Goal: Task Accomplishment & Management: Manage account settings

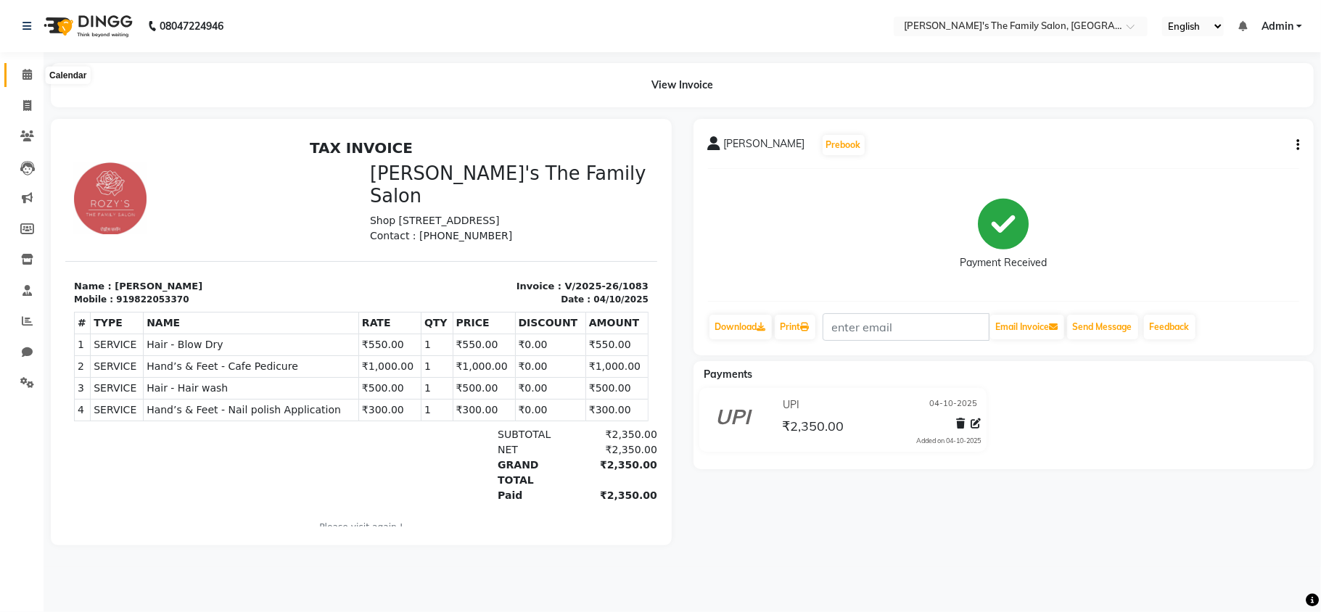
click at [33, 71] on span at bounding box center [27, 75] width 25 height 17
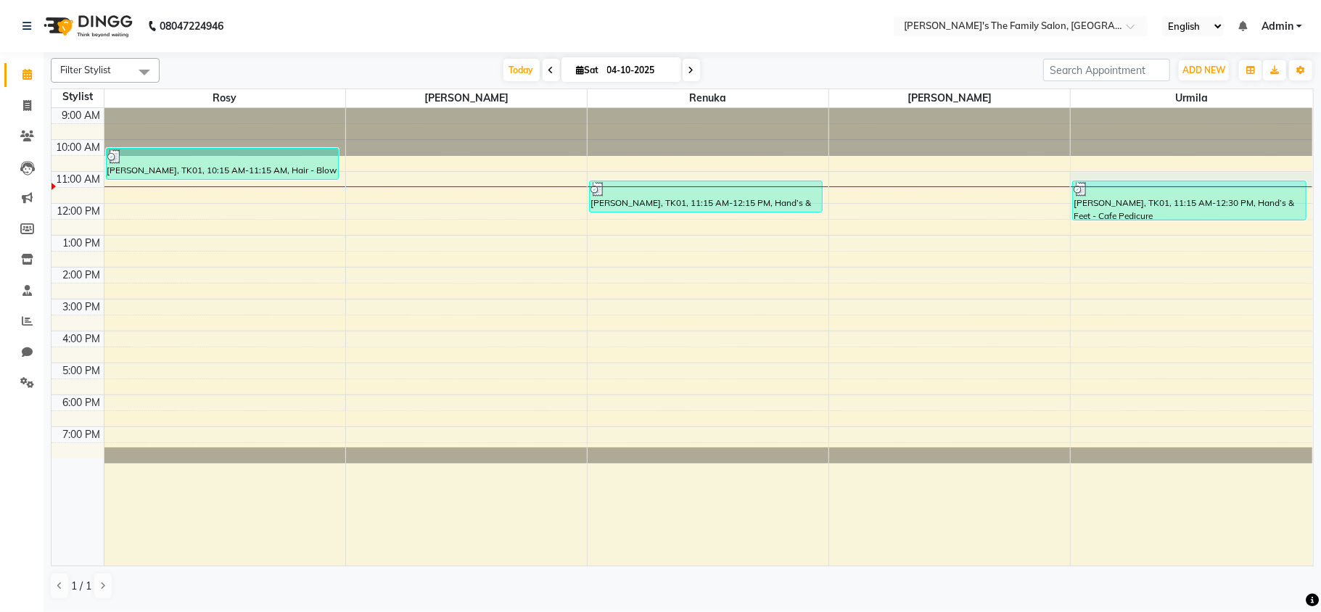
click at [1307, 189] on div "9:00 AM 10:00 AM 11:00 AM 12:00 PM 1:00 PM 2:00 PM 3:00 PM 4:00 PM 5:00 PM 6:00…" at bounding box center [682, 337] width 1261 height 458
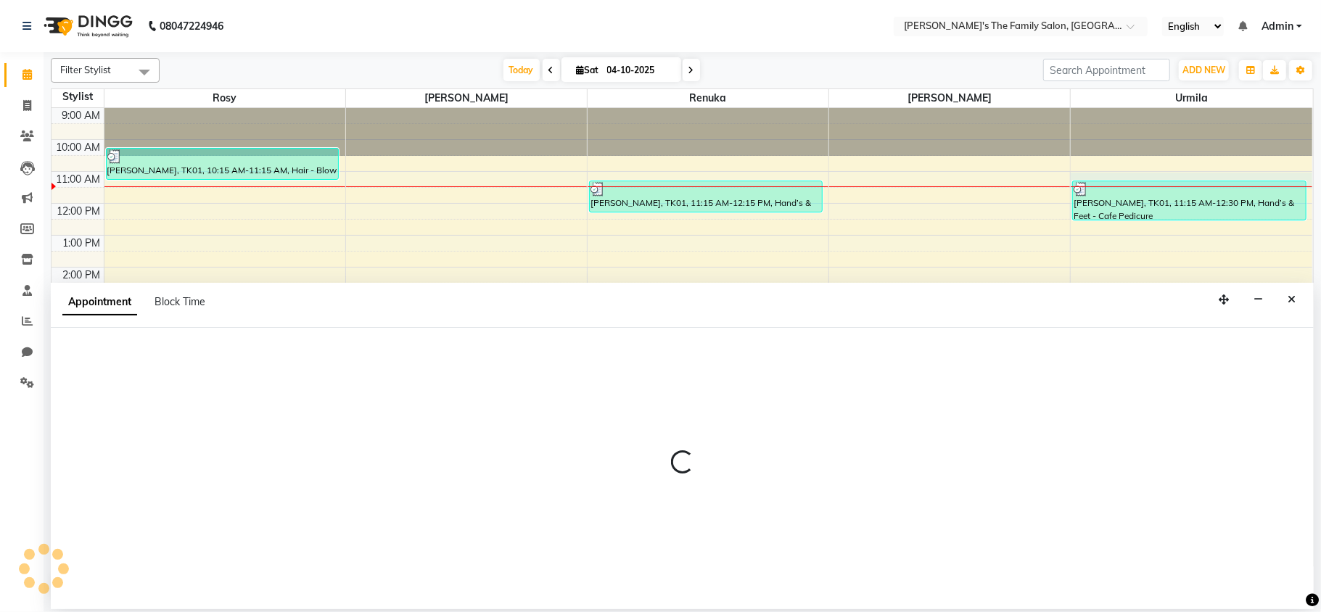
select select "64187"
select select "660"
select select "tentative"
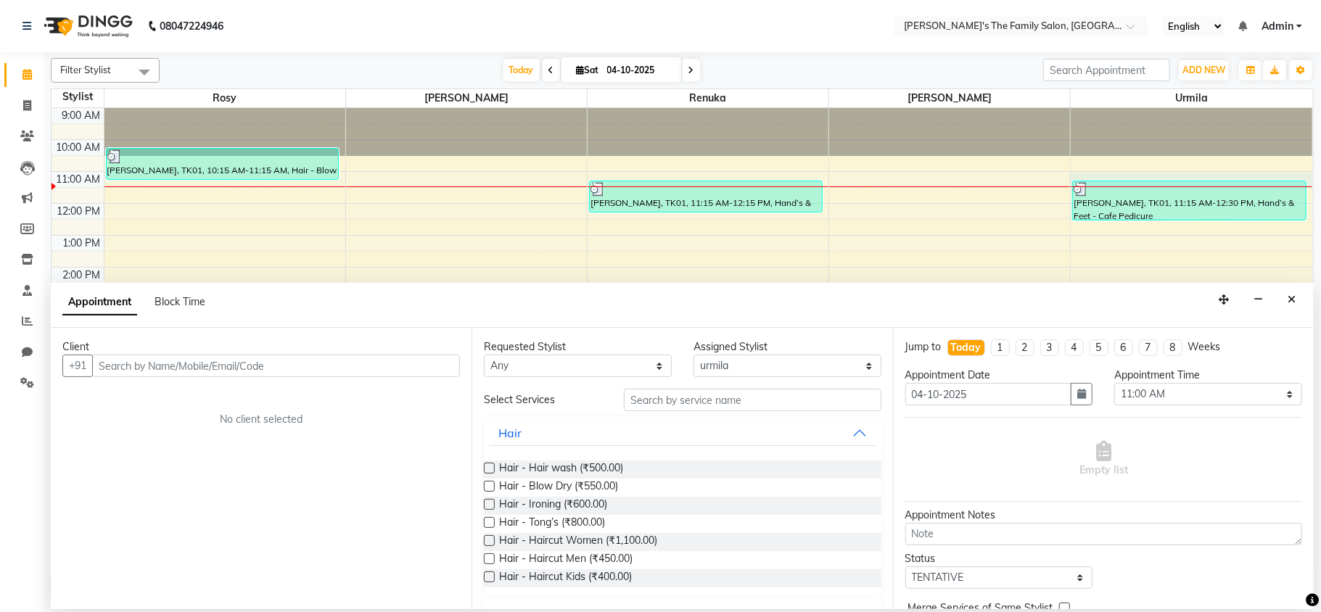
click at [151, 355] on input "text" at bounding box center [276, 366] width 368 height 22
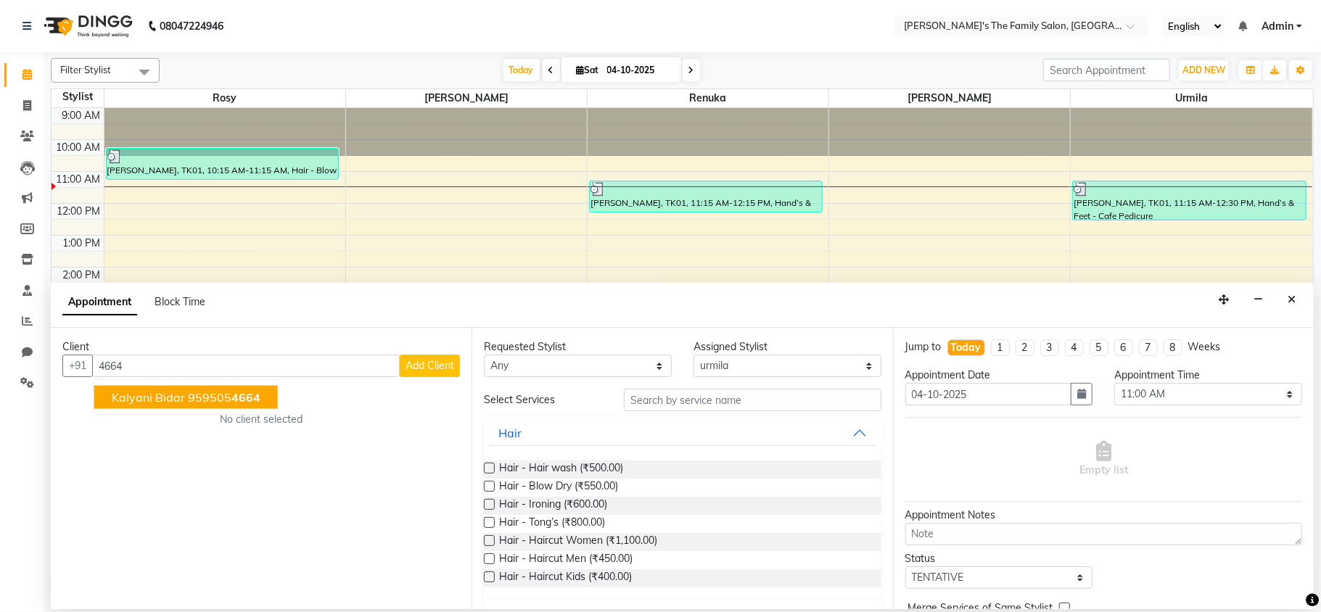
click at [169, 404] on span "kalyani bidar" at bounding box center [148, 397] width 73 height 15
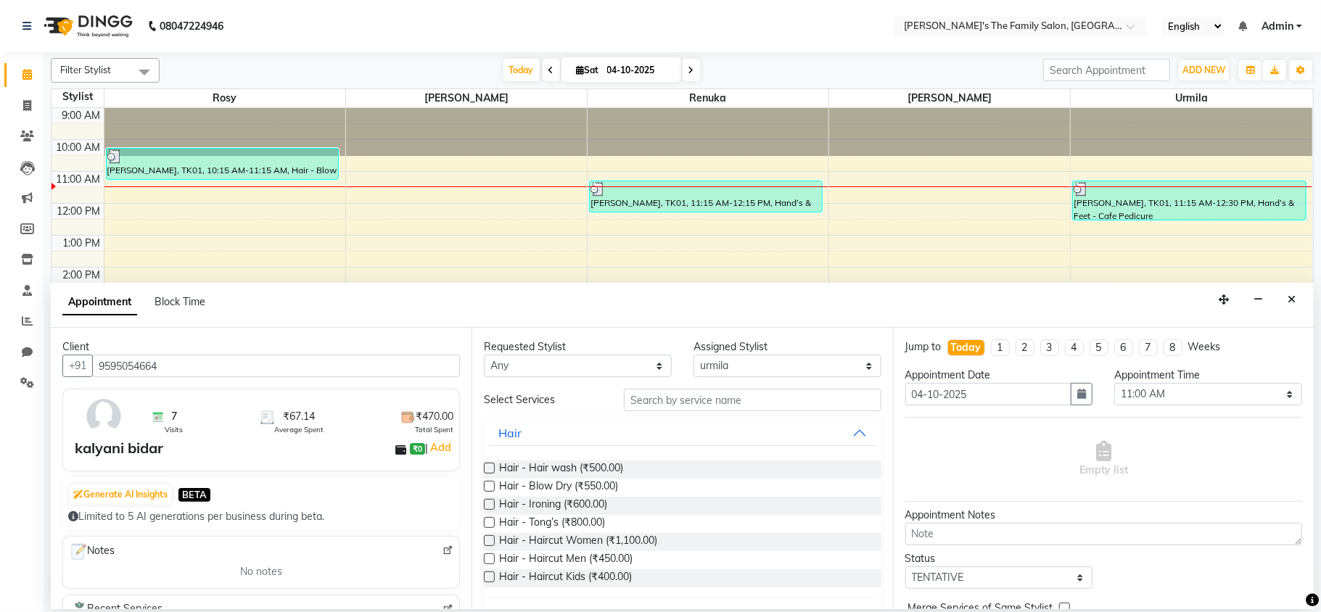
type input "9595054664"
click at [631, 399] on input "text" at bounding box center [753, 400] width 258 height 22
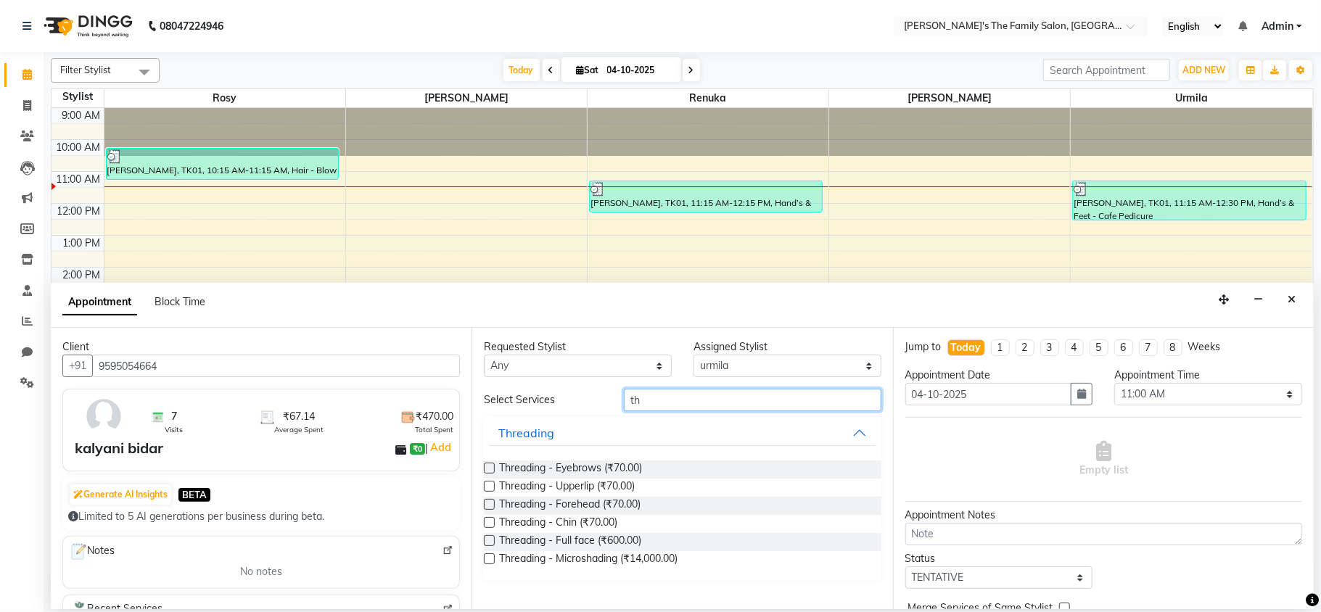
type input "th"
click at [492, 470] on label at bounding box center [489, 468] width 11 height 11
click at [492, 470] on input "checkbox" at bounding box center [488, 469] width 9 height 9
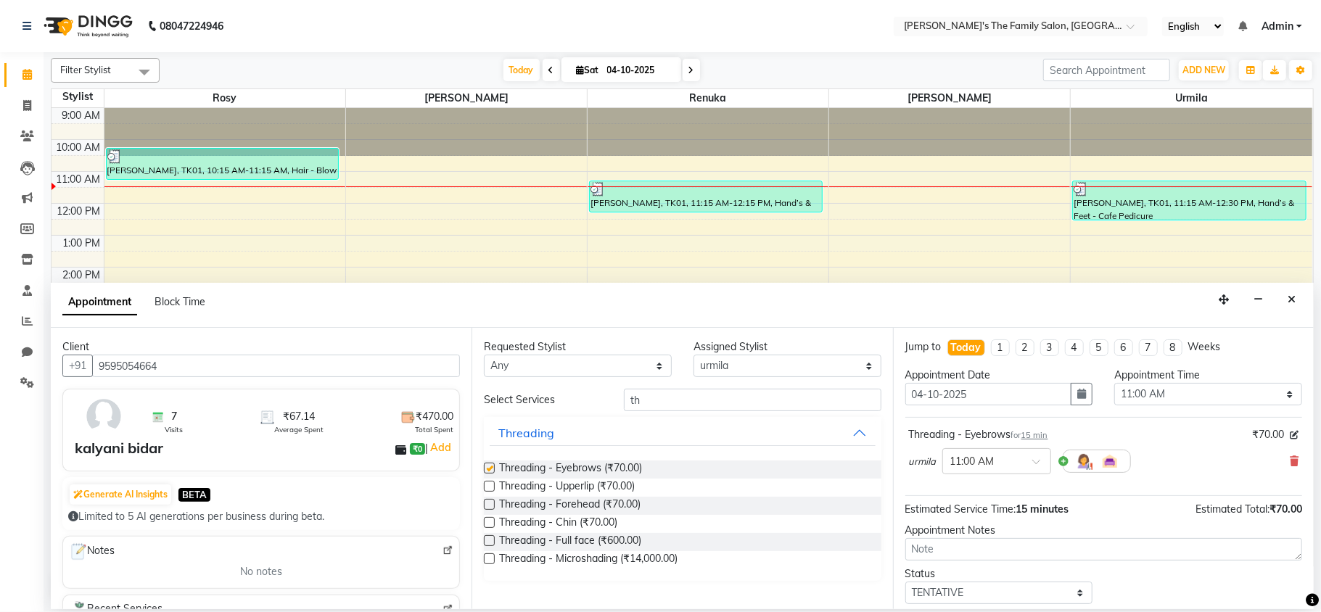
checkbox input "false"
click at [1307, 608] on div at bounding box center [1312, 601] width 13 height 20
drag, startPoint x: 1307, startPoint y: 608, endPoint x: 1298, endPoint y: 604, distance: 9.7
click at [1298, 604] on body "08047224946 Select Location × [PERSON_NAME]'s The Family Salon, Koregaon Park E…" at bounding box center [660, 306] width 1321 height 612
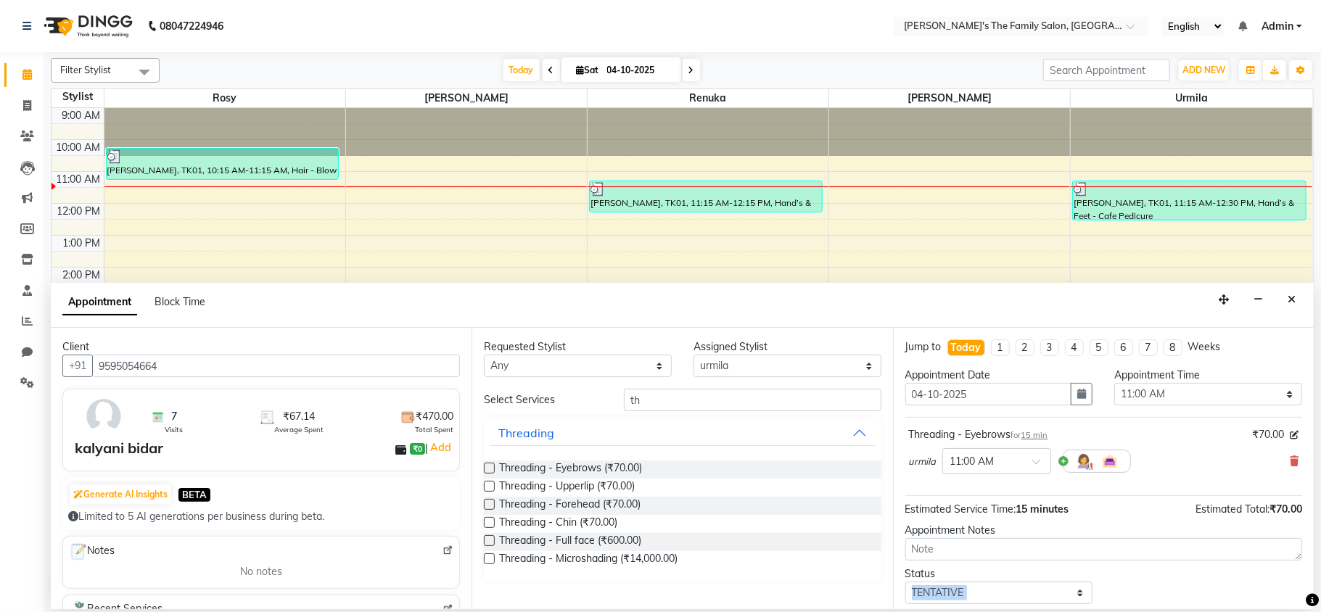
click at [1298, 604] on div "Status Select TENTATIVE CONFIRM CHECK-IN UPCOMING" at bounding box center [1104, 586] width 419 height 38
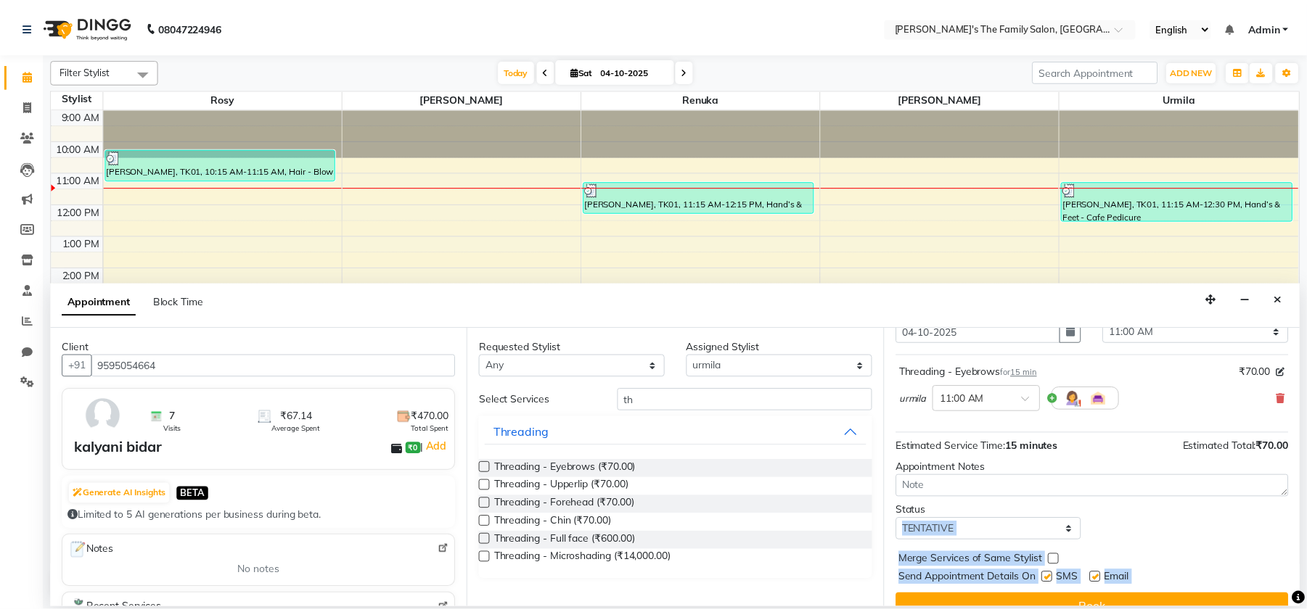
scroll to position [88, 0]
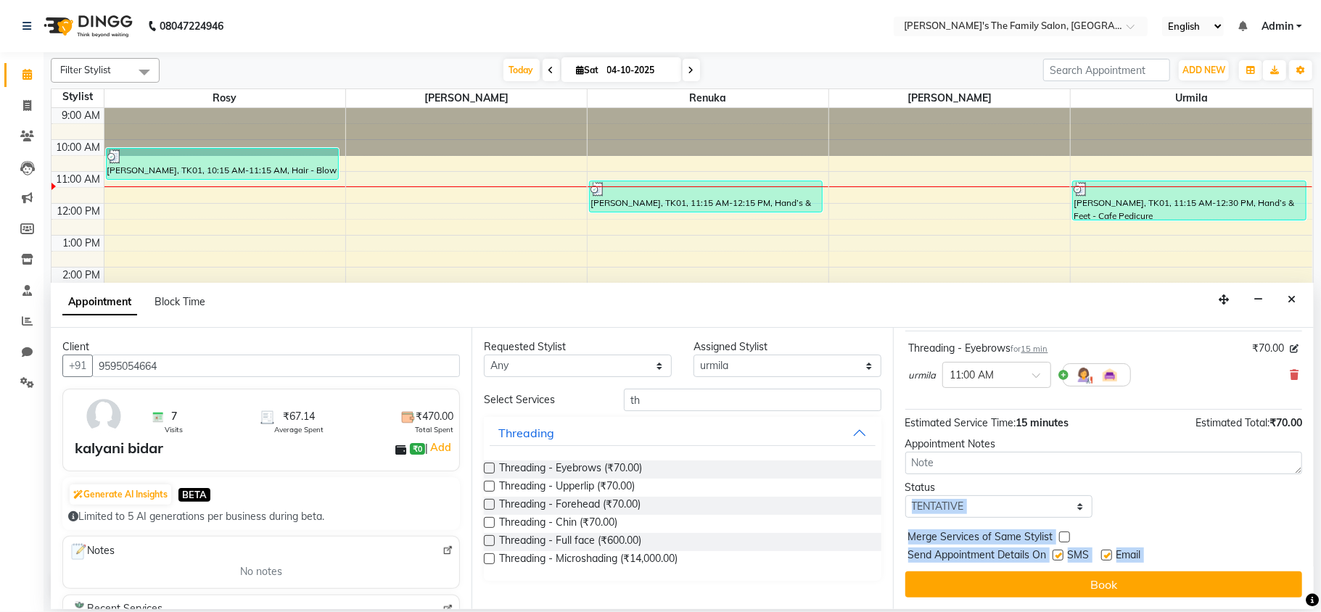
click at [1301, 601] on div "Jump to [DATE] 1 2 3 4 5 6 7 8 Weeks Appointment Date [DATE] Appointment Time S…" at bounding box center [1103, 469] width 421 height 282
click at [1110, 554] on label at bounding box center [1106, 555] width 11 height 11
click at [1110, 554] on input "checkbox" at bounding box center [1105, 556] width 9 height 9
checkbox input "false"
click at [1057, 559] on label at bounding box center [1058, 555] width 11 height 11
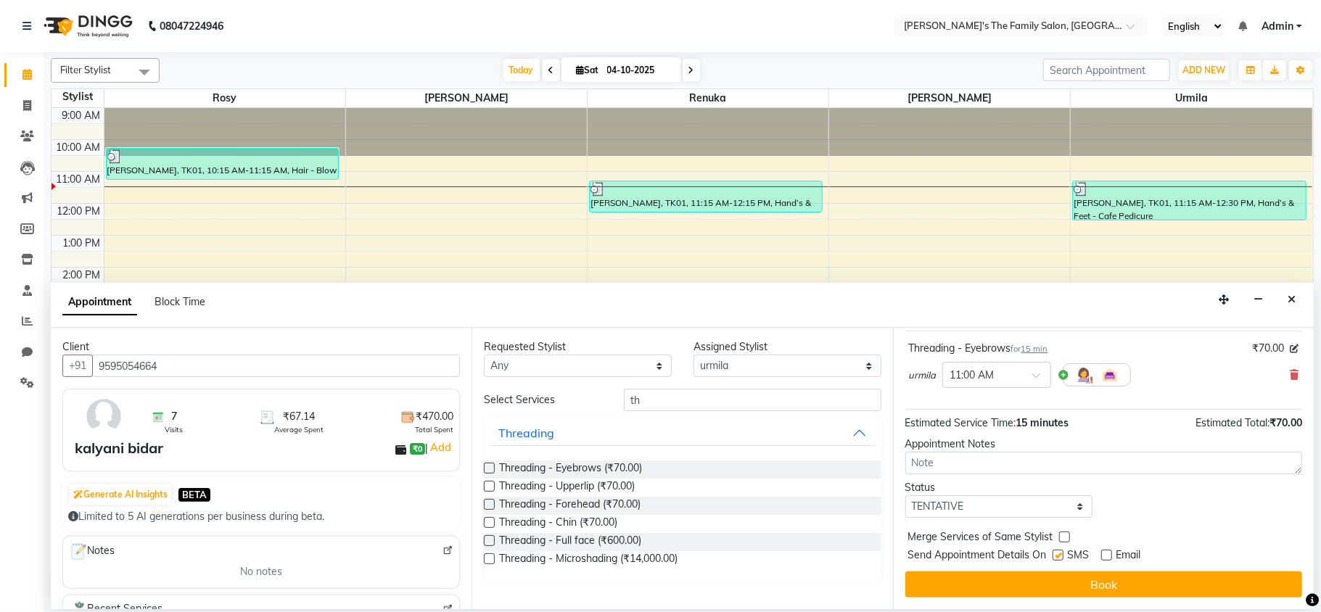
click at [1057, 559] on input "checkbox" at bounding box center [1057, 556] width 9 height 9
checkbox input "false"
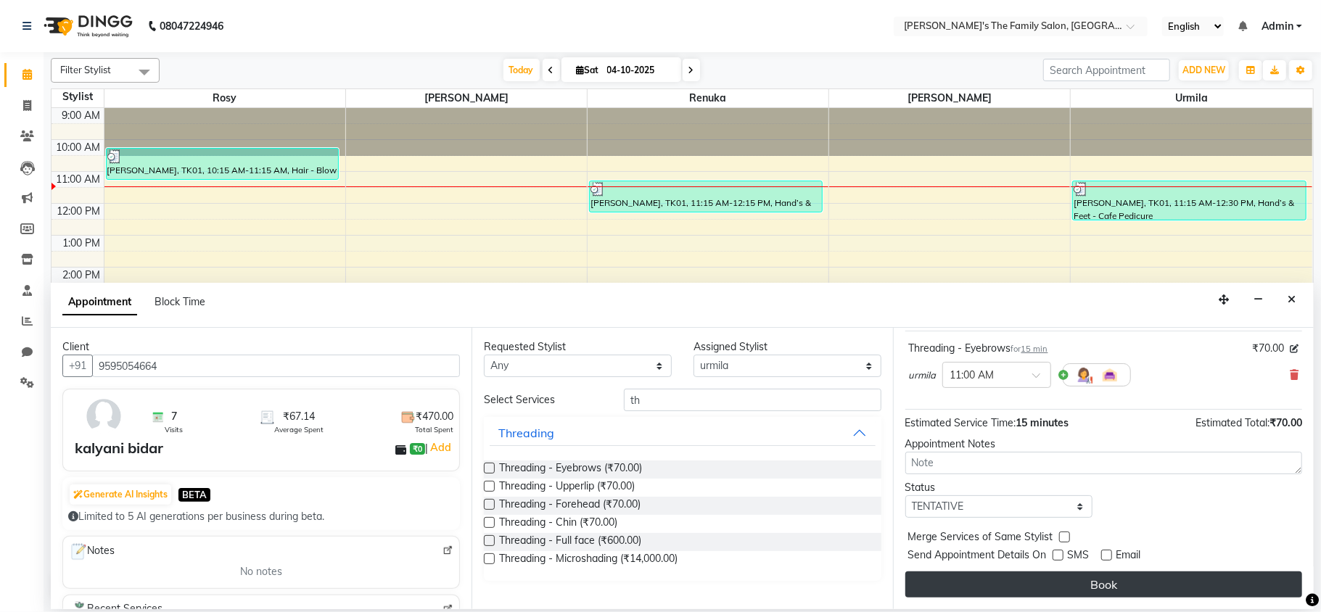
click at [1067, 586] on button "Book" at bounding box center [1104, 585] width 397 height 26
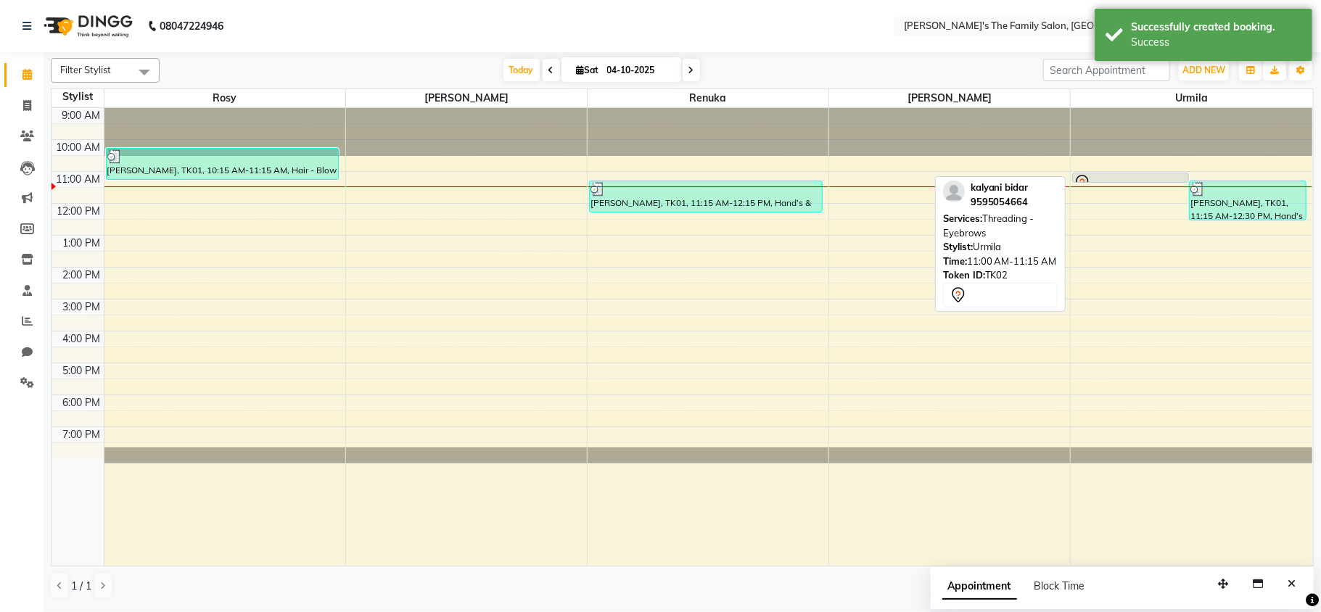
click at [1164, 175] on div at bounding box center [1131, 182] width 114 height 17
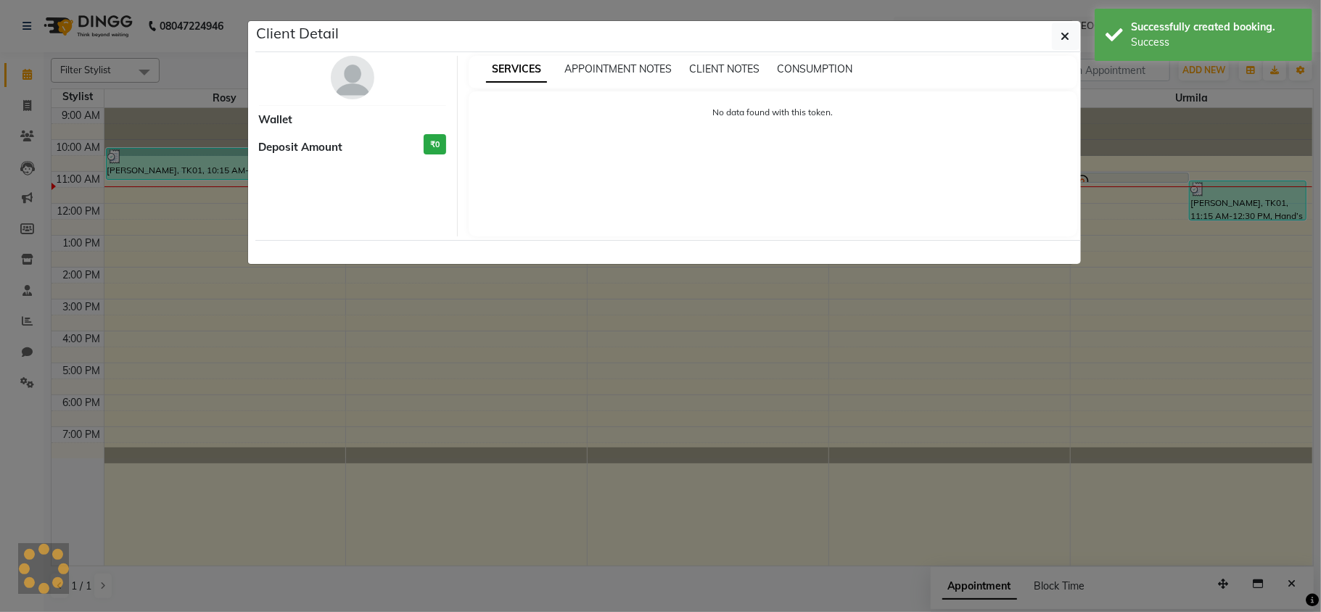
select select "7"
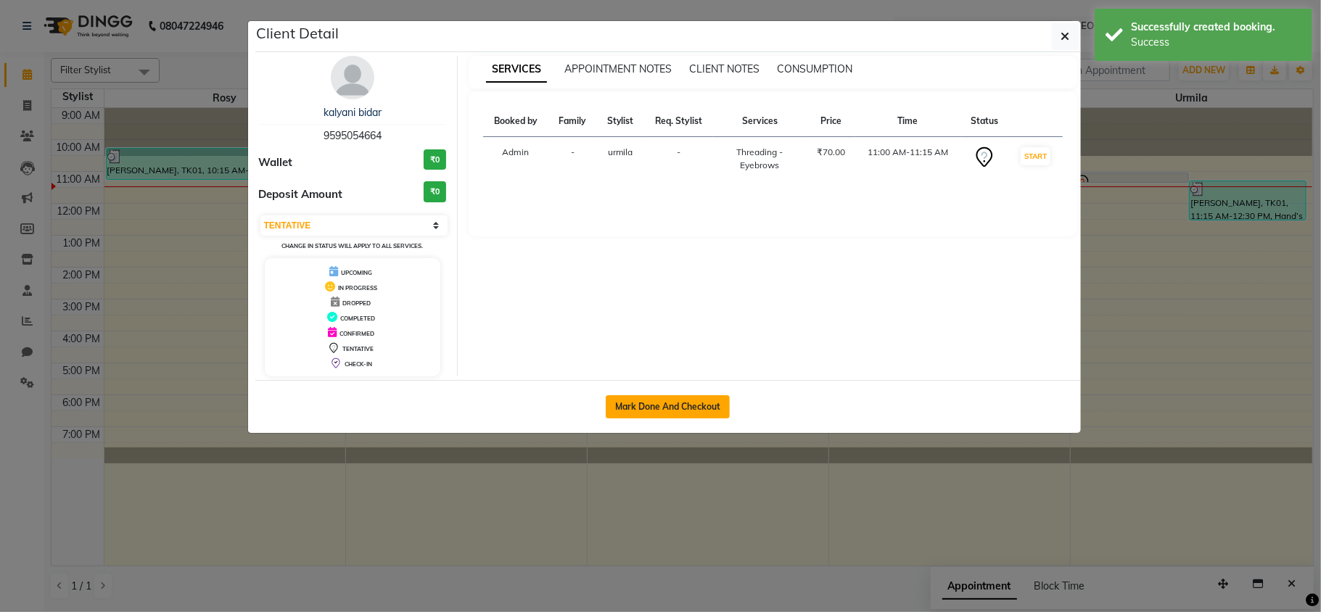
click at [678, 414] on button "Mark Done And Checkout" at bounding box center [668, 406] width 124 height 23
select select "6537"
select select "service"
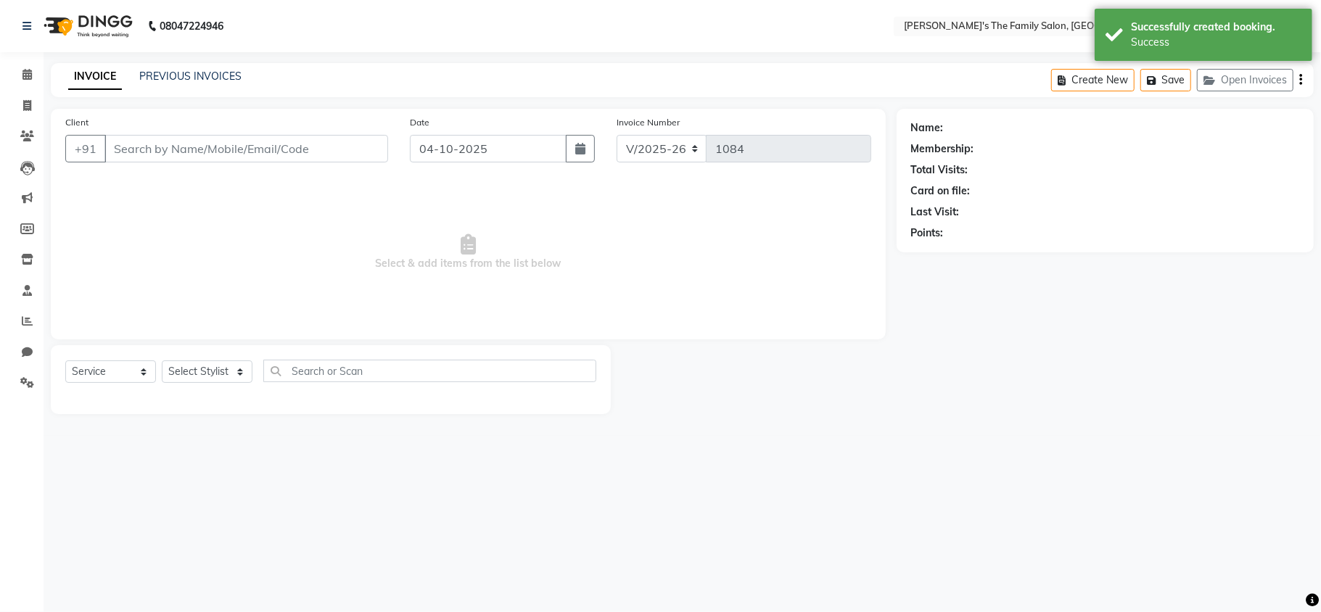
select select "3"
type input "9595054664"
select select "64187"
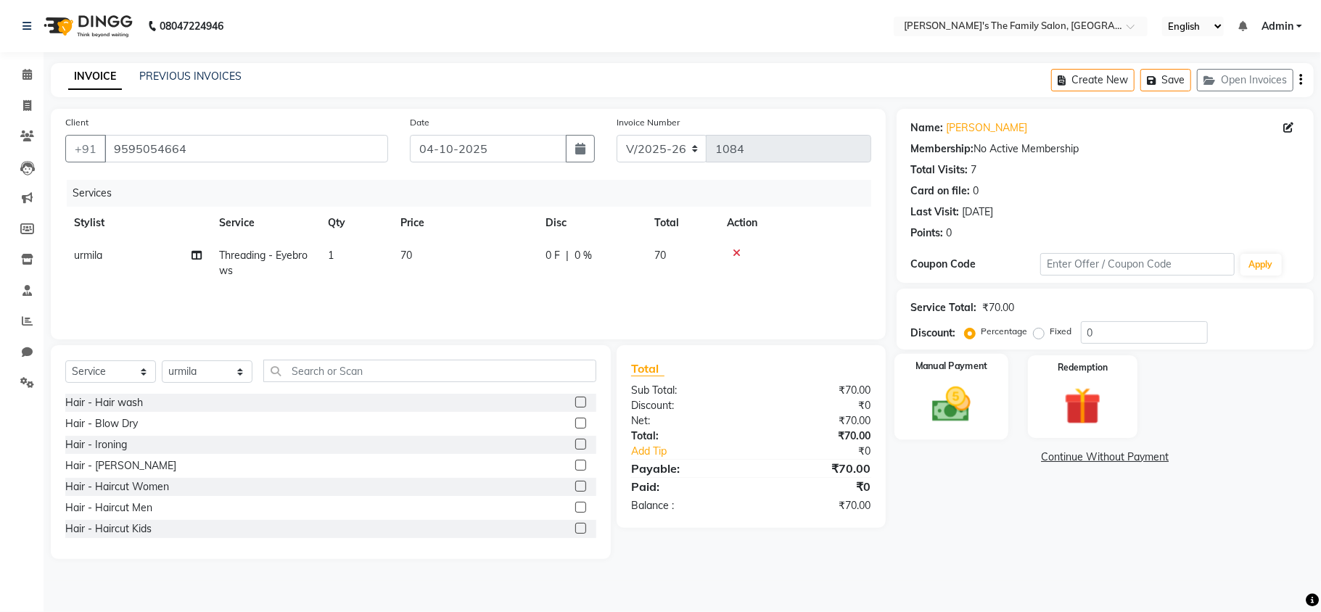
click at [967, 431] on div "Manual Payment" at bounding box center [952, 397] width 114 height 86
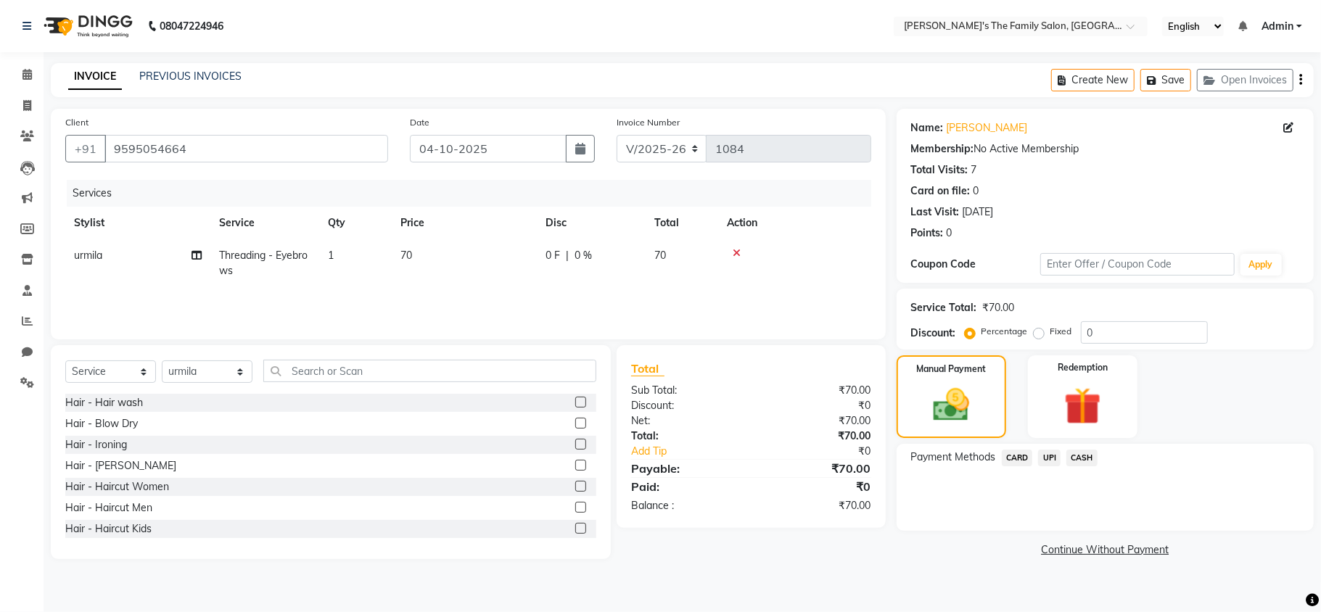
click at [1051, 459] on span "UPI" at bounding box center [1049, 458] width 22 height 17
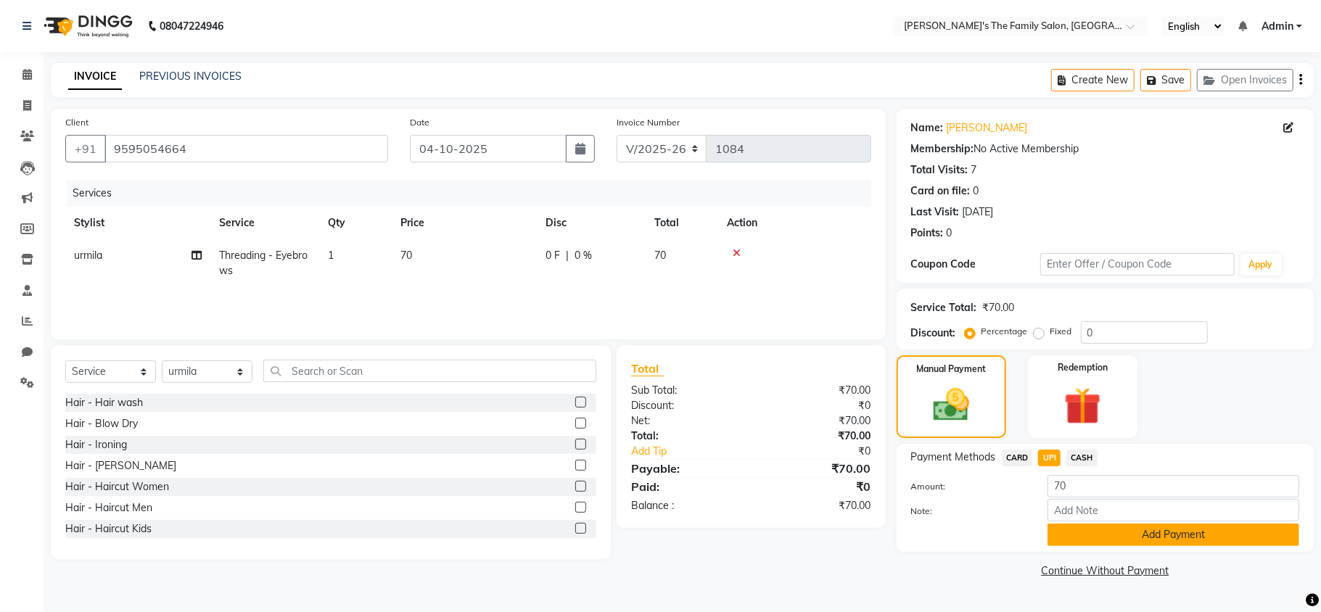
click at [1174, 530] on button "Add Payment" at bounding box center [1174, 535] width 252 height 22
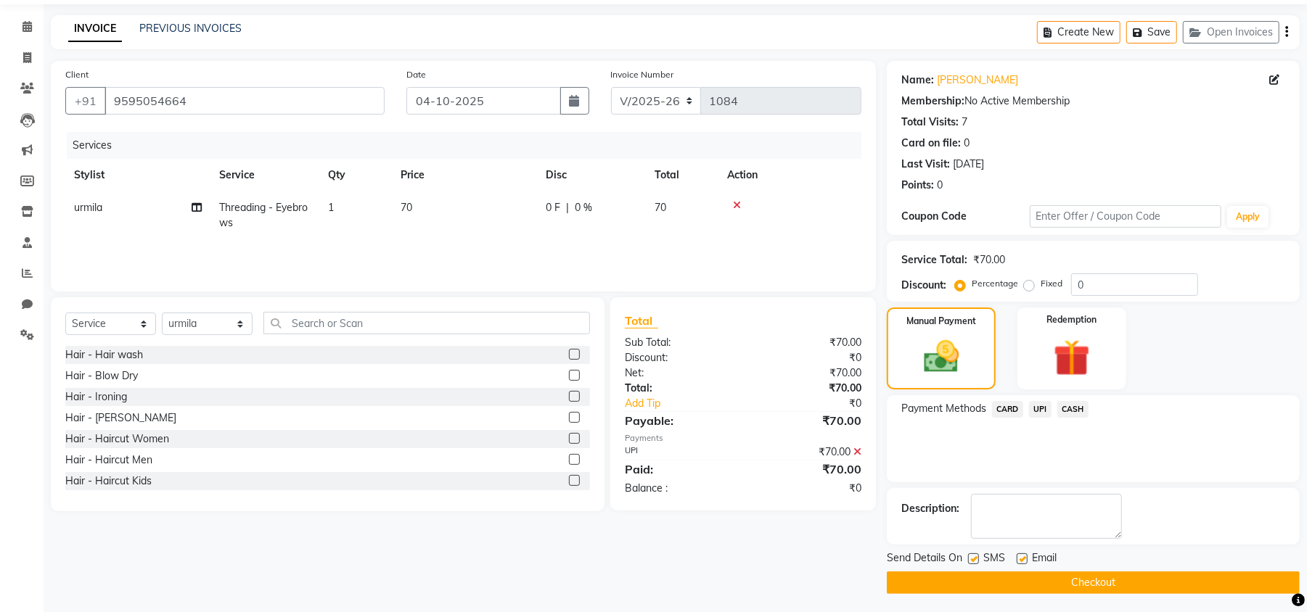
scroll to position [53, 0]
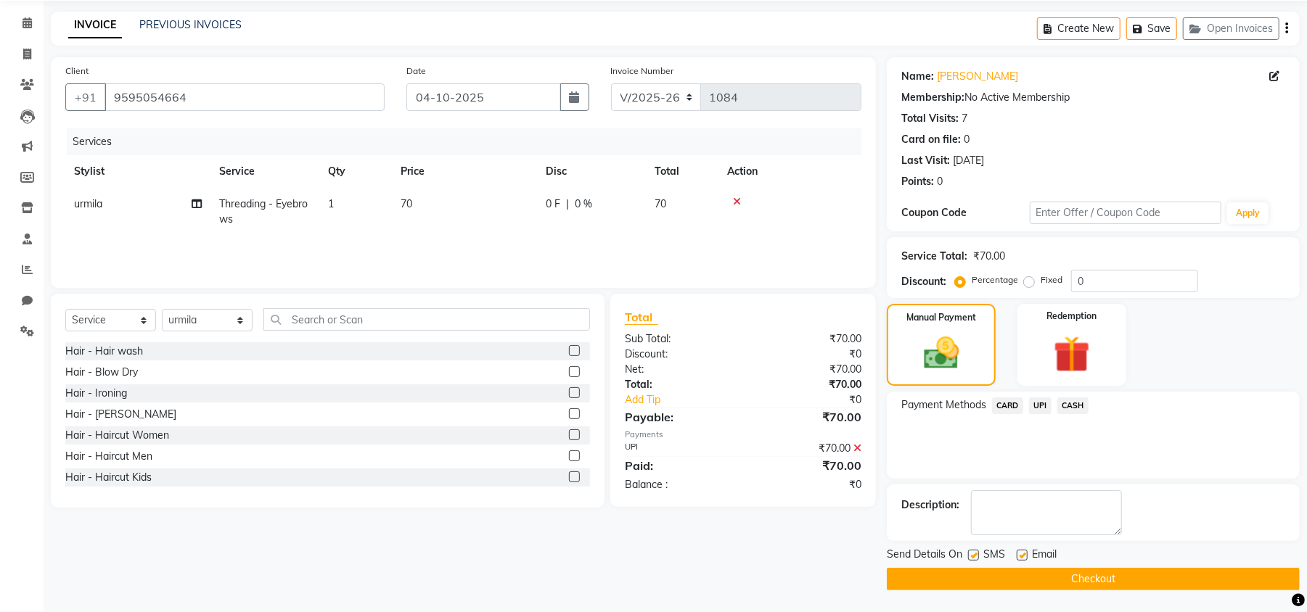
click at [1115, 576] on button "Checkout" at bounding box center [1093, 579] width 413 height 22
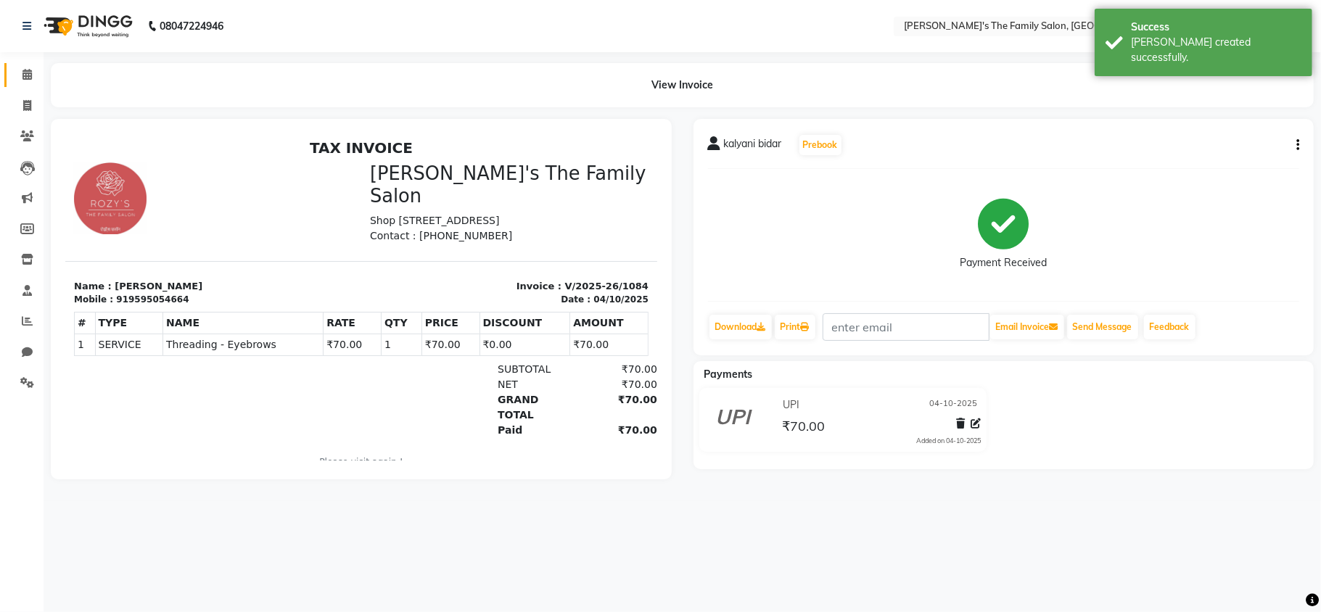
click at [24, 74] on icon at bounding box center [26, 74] width 9 height 11
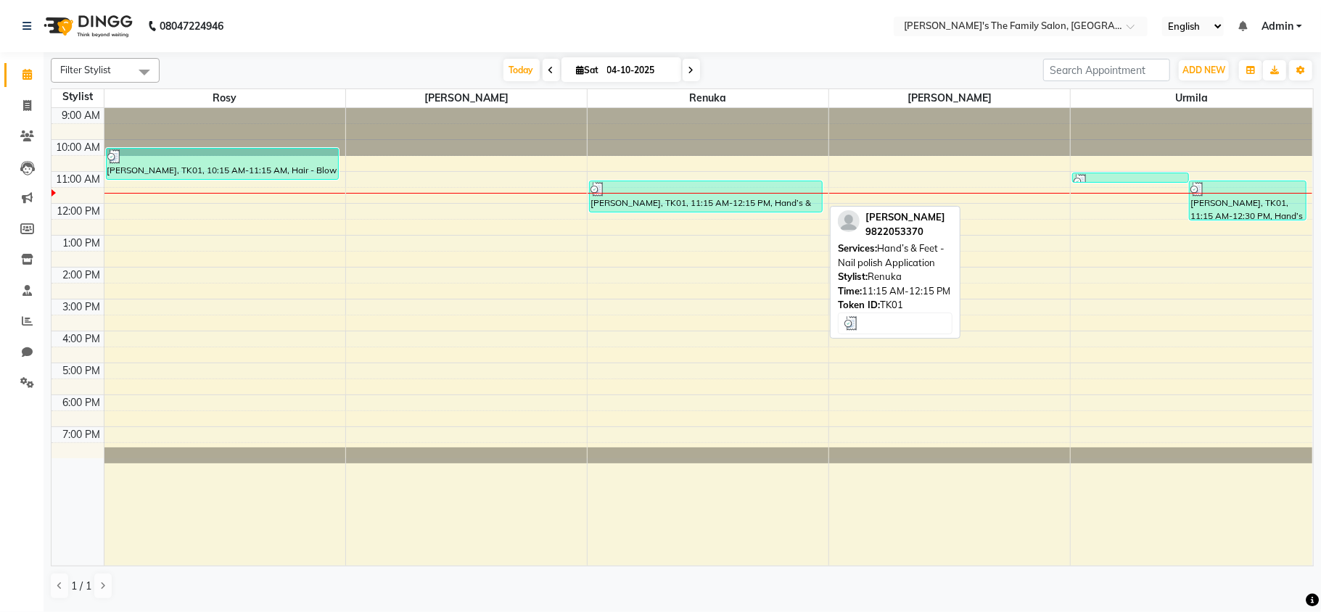
click at [686, 207] on div "[PERSON_NAME], TK01, 11:15 AM-12:15 PM, Hand’s & Feet - Nail polish Application" at bounding box center [706, 196] width 232 height 30
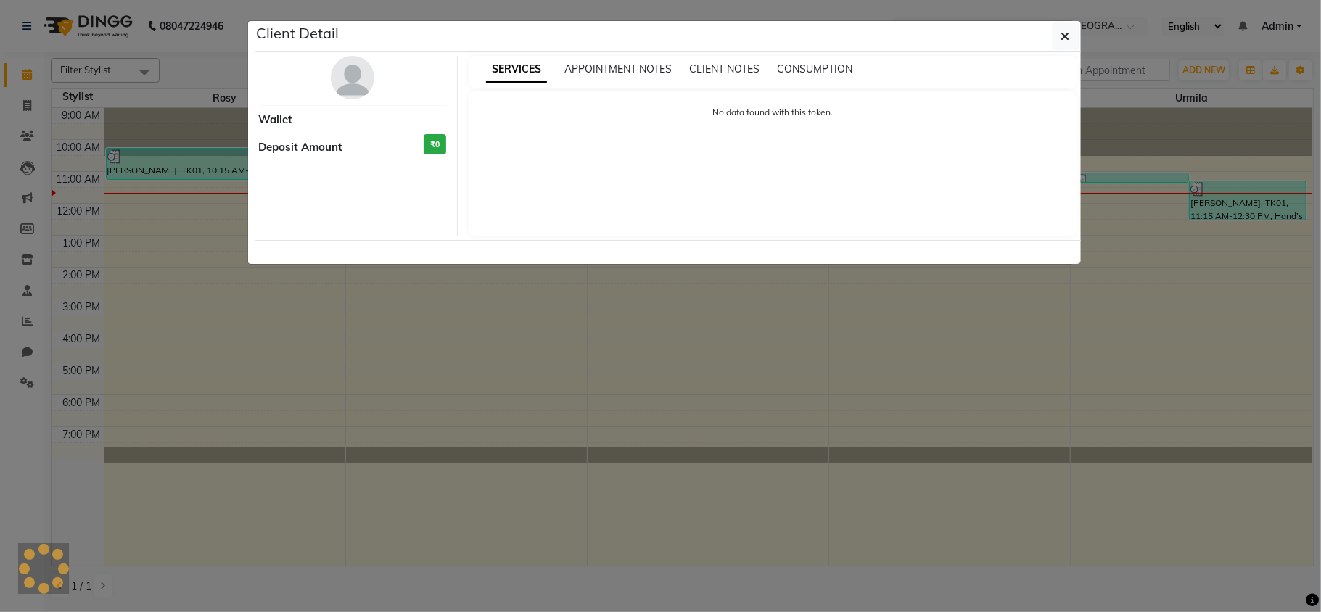
select select "3"
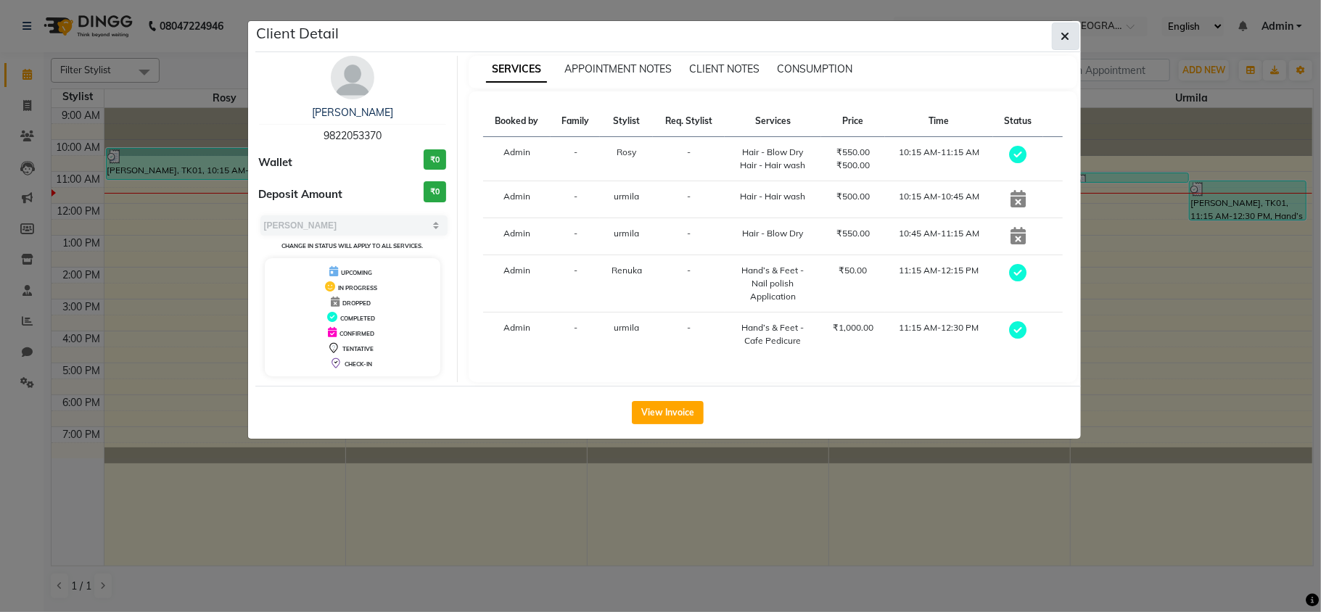
click at [1066, 27] on button "button" at bounding box center [1066, 36] width 28 height 28
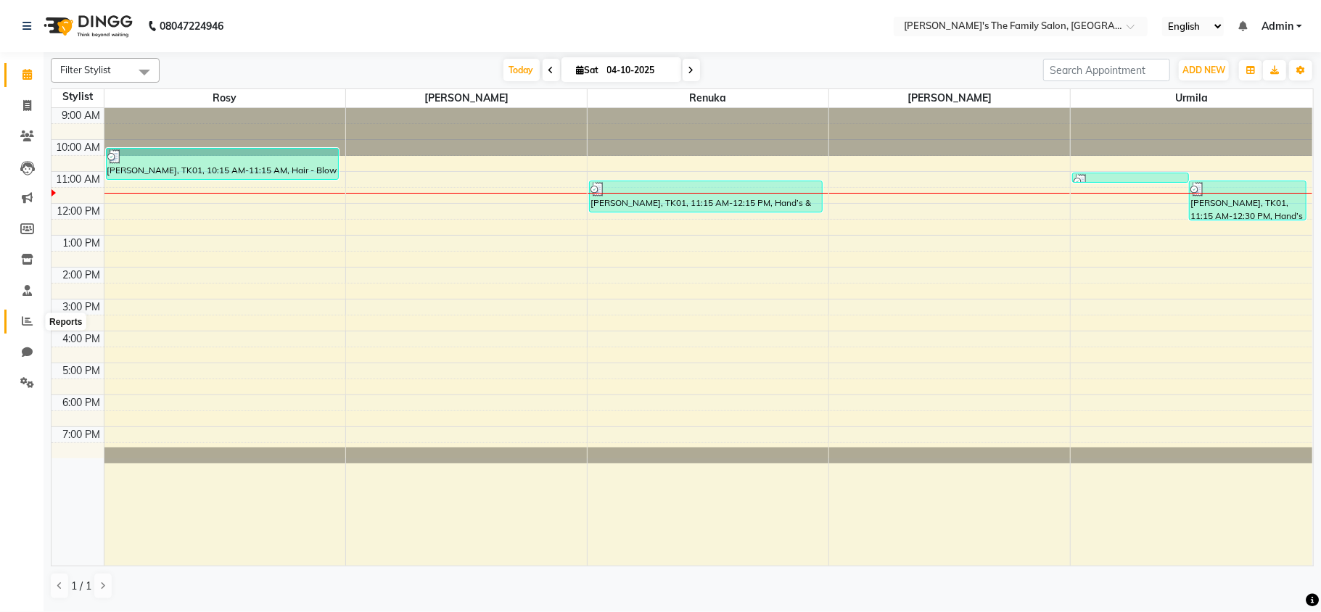
click at [27, 325] on icon at bounding box center [27, 321] width 11 height 11
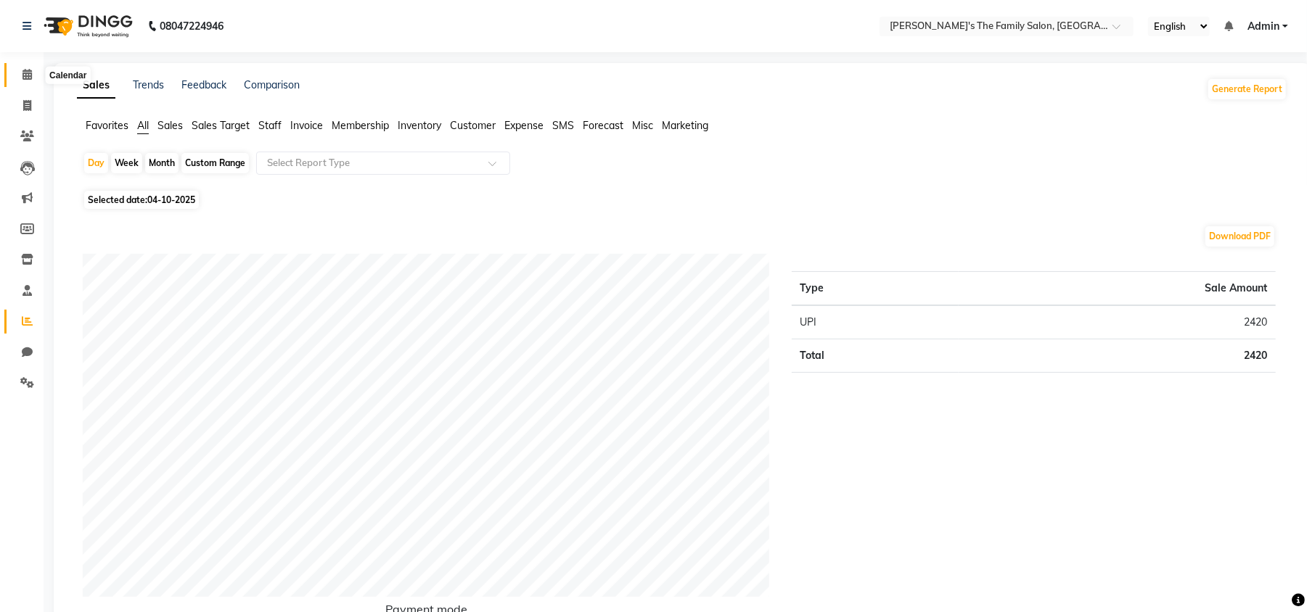
click at [28, 71] on icon at bounding box center [26, 74] width 9 height 11
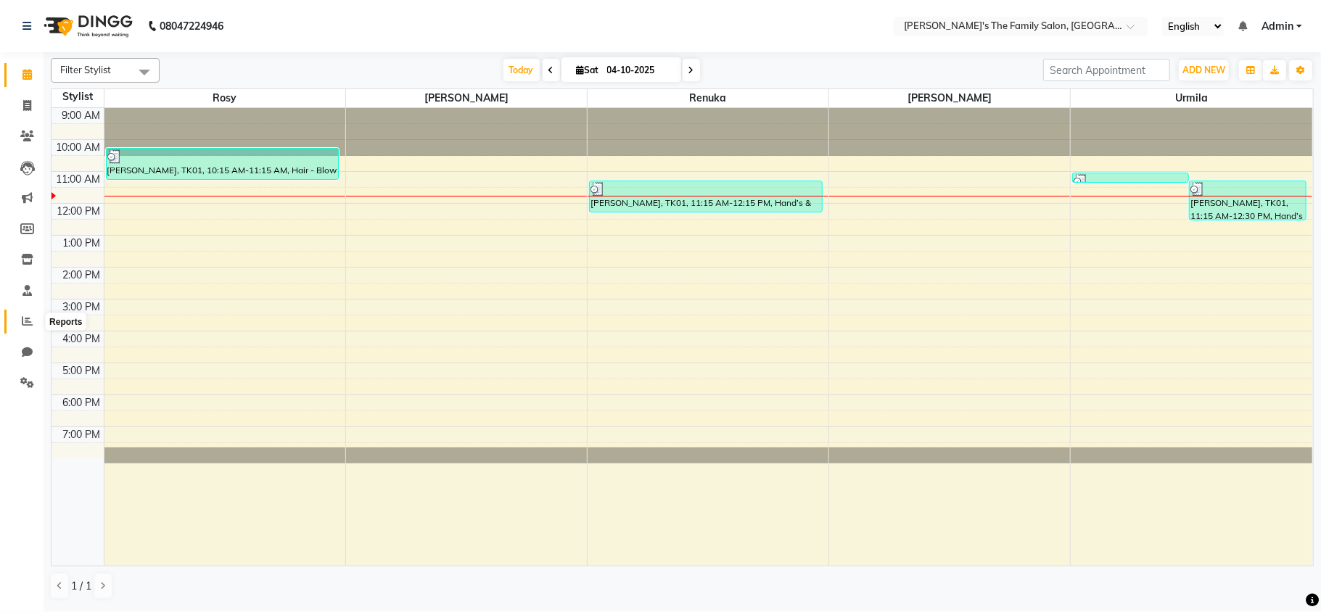
click at [28, 328] on span at bounding box center [27, 321] width 25 height 17
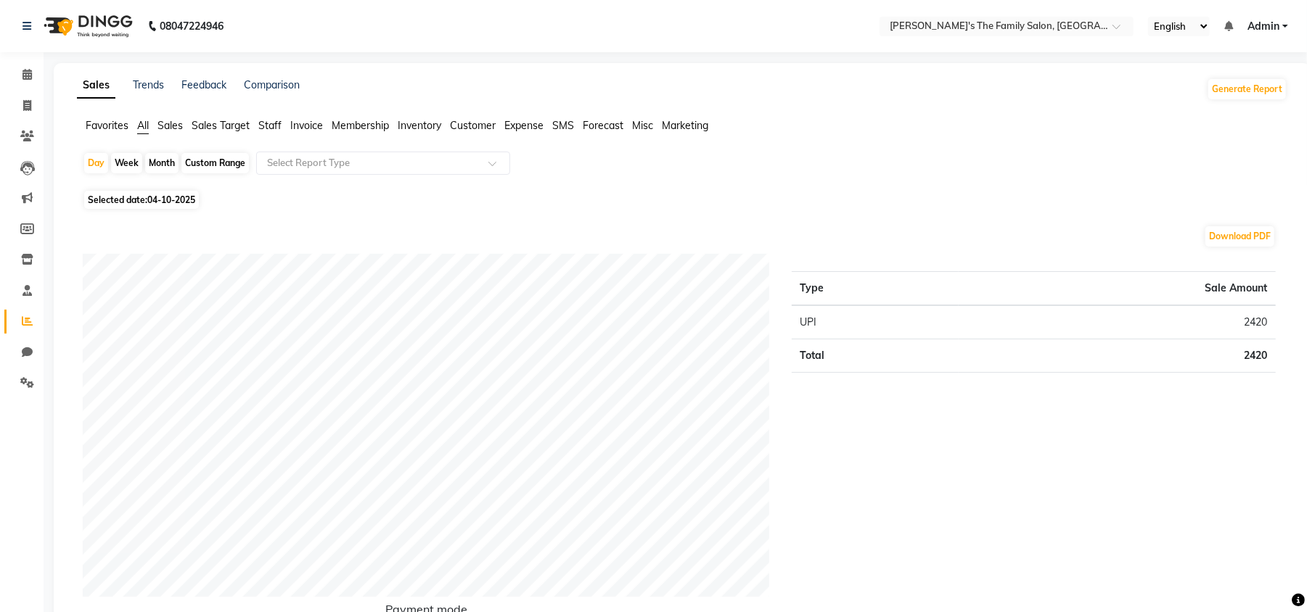
click at [145, 158] on div "Month" at bounding box center [161, 163] width 33 height 20
select select "10"
select select "2025"
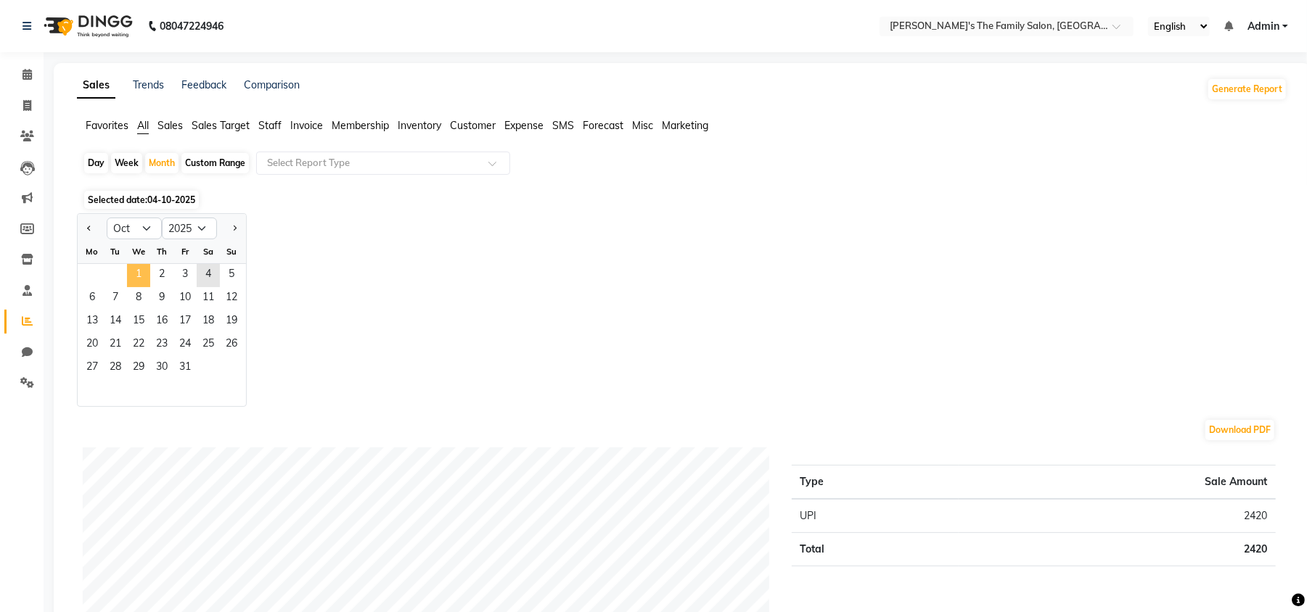
click at [138, 276] on span "1" at bounding box center [138, 275] width 23 height 23
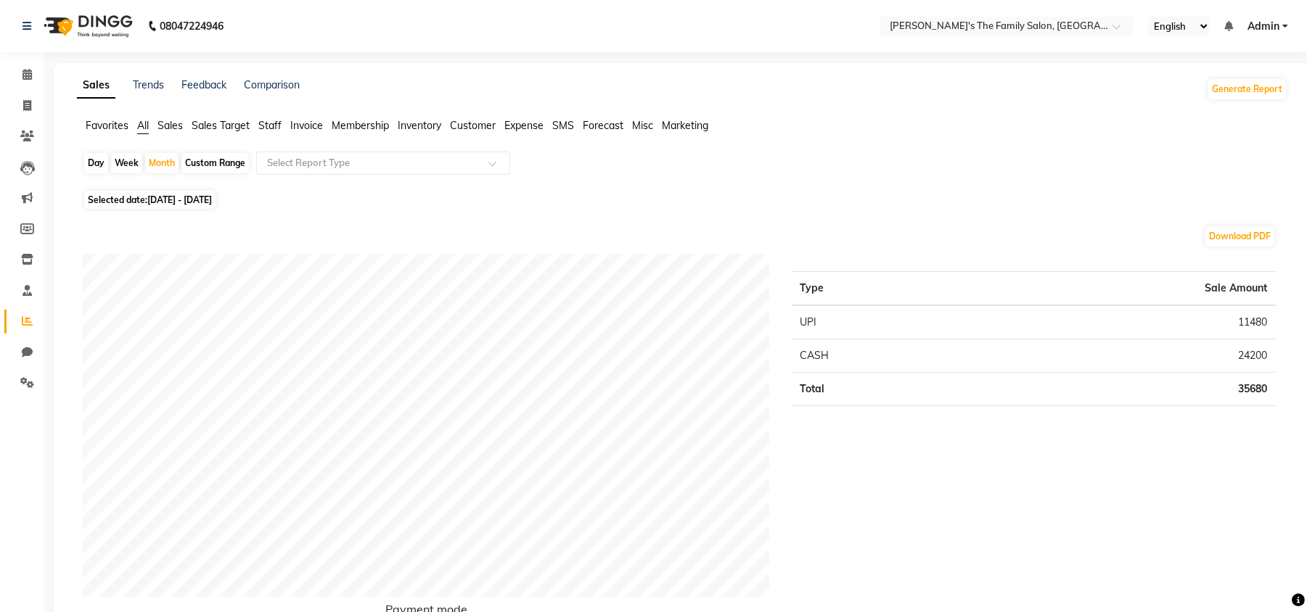
scroll to position [535, 0]
